Goal: Task Accomplishment & Management: Use online tool/utility

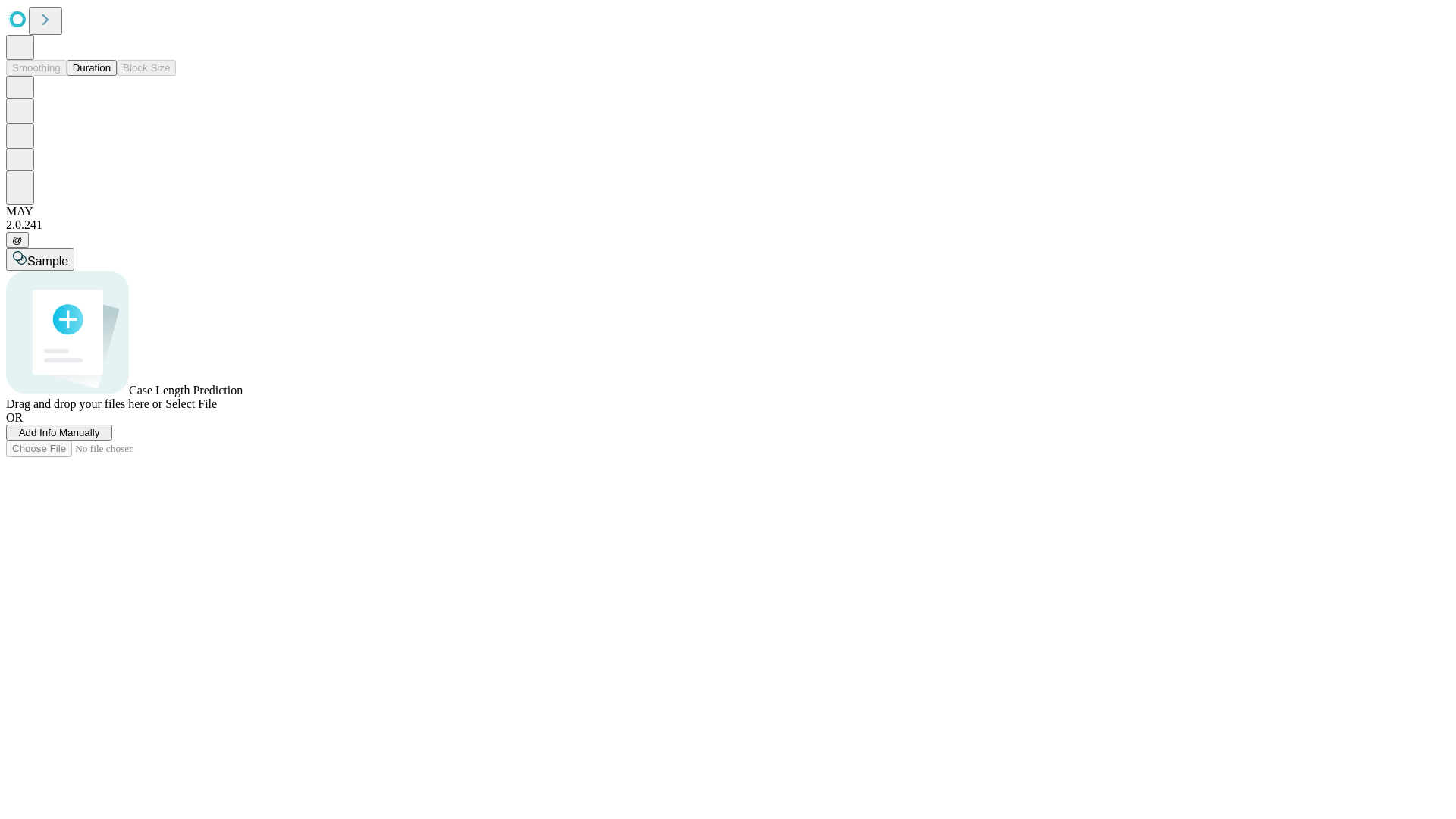
click at [111, 76] on button "Duration" at bounding box center [91, 68] width 50 height 16
click at [100, 438] on span "Add Info Manually" at bounding box center [59, 433] width 81 height 12
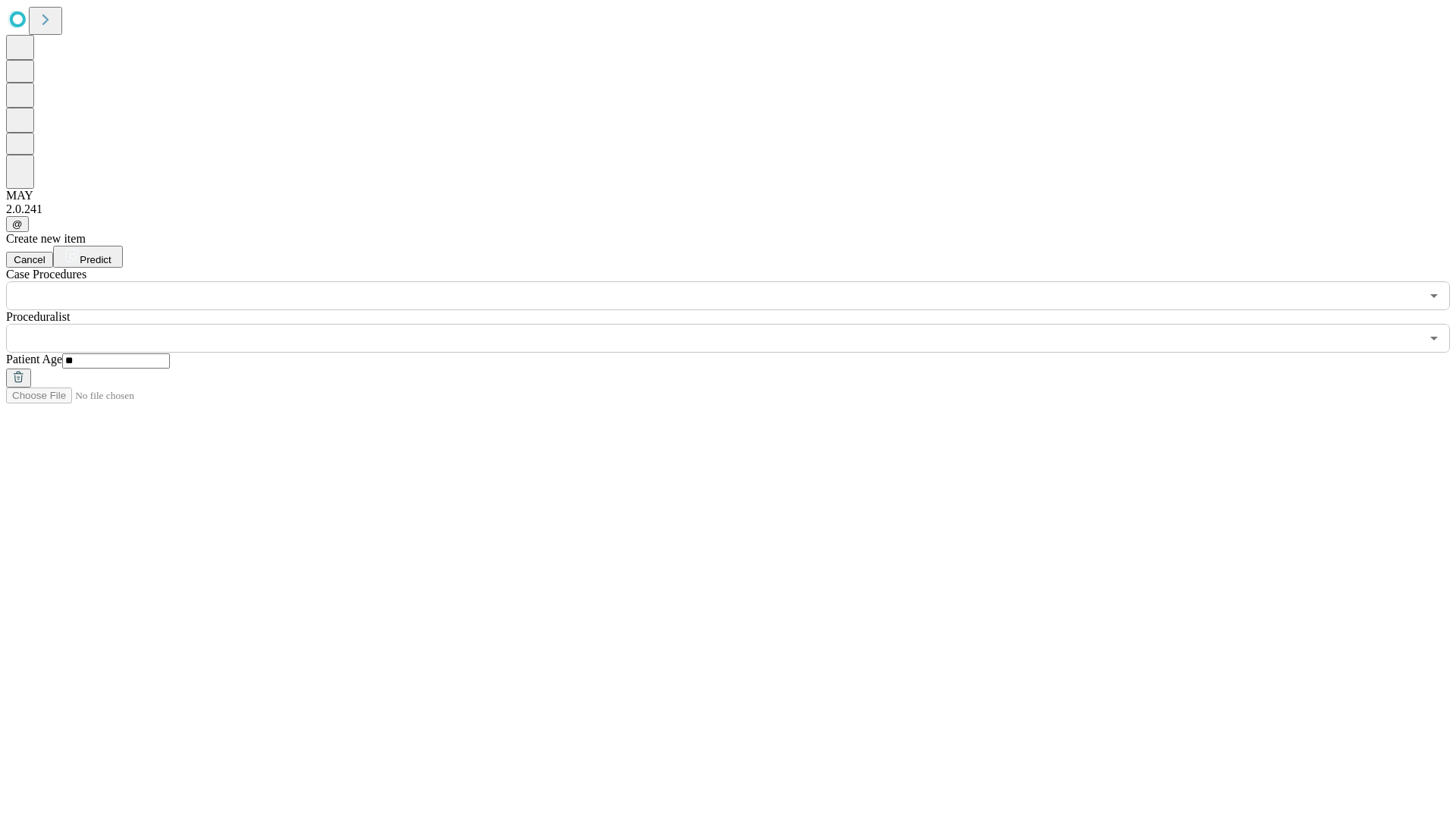
type input "**"
click at [738, 323] on input "text" at bounding box center [713, 338] width 1414 height 28
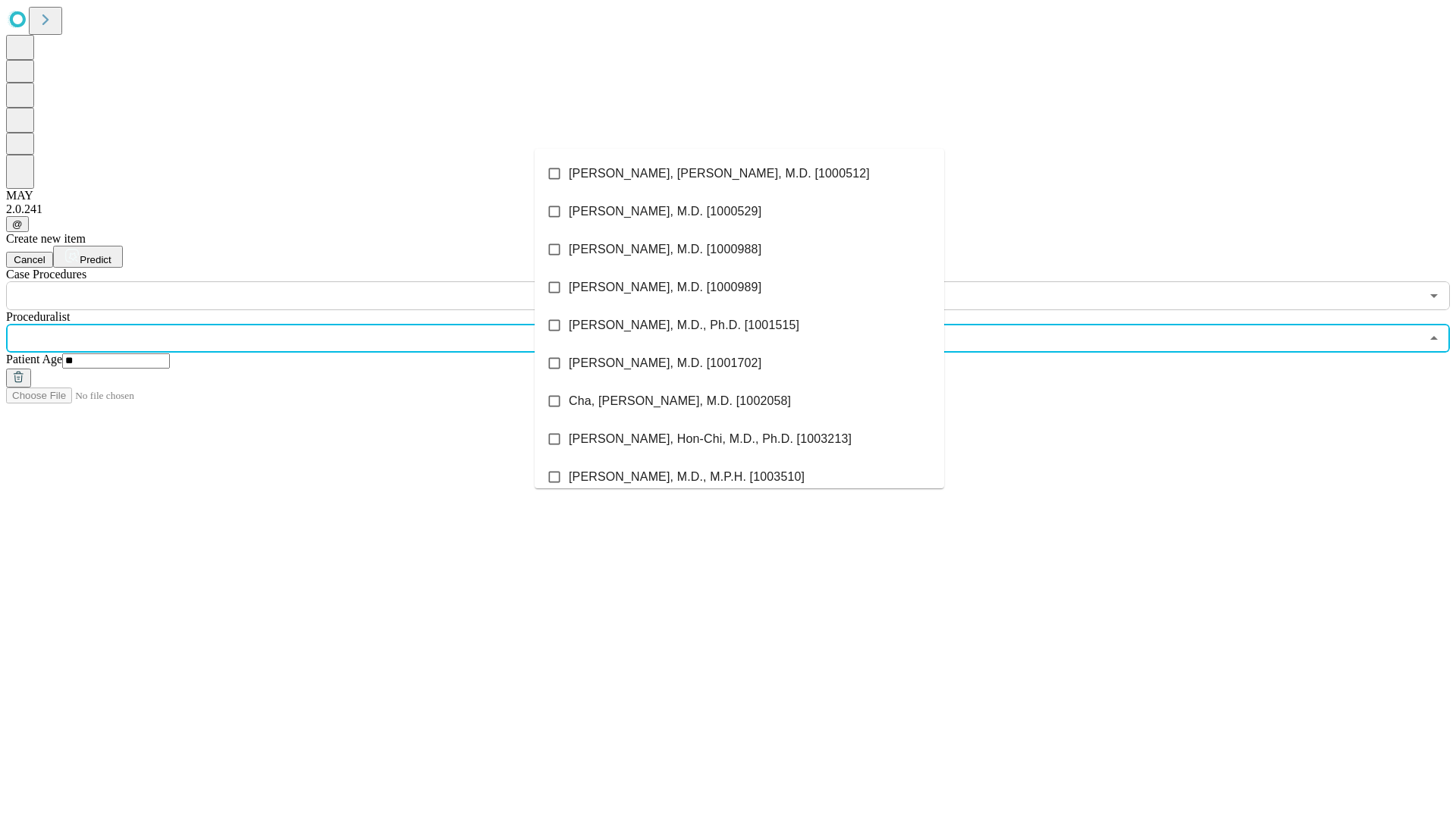
click at [739, 173] on li "[PERSON_NAME], [PERSON_NAME], M.D. [1000512]" at bounding box center [739, 173] width 410 height 38
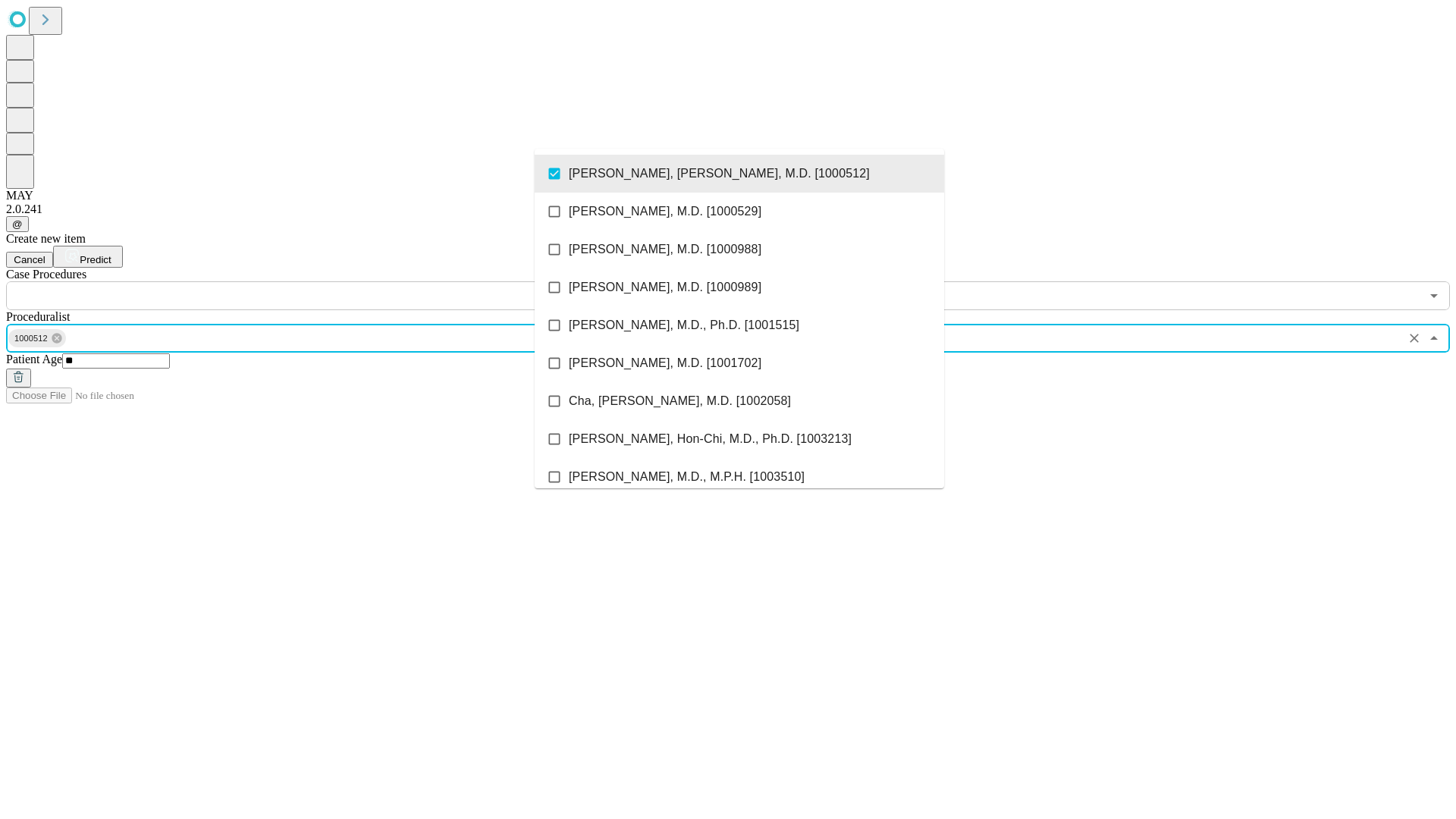
click at [319, 282] on input "text" at bounding box center [713, 296] width 1414 height 28
